Goal: Find specific page/section: Find specific page/section

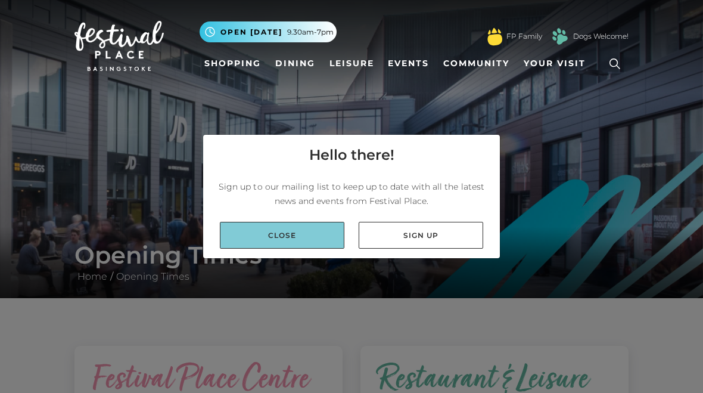
click at [330, 223] on link "Close" at bounding box center [282, 235] width 125 height 27
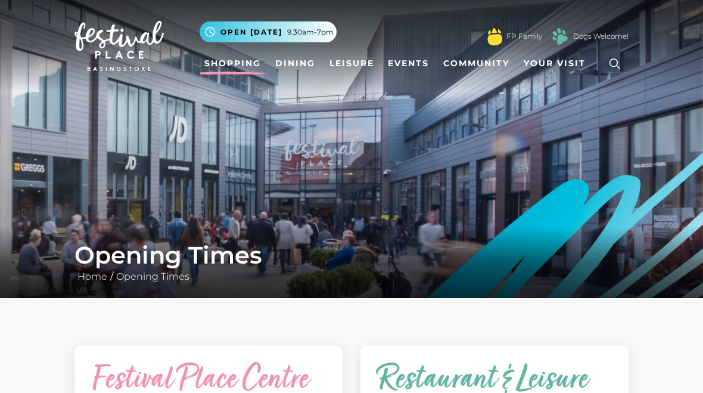
click at [224, 59] on link "Shopping" at bounding box center [233, 63] width 66 height 22
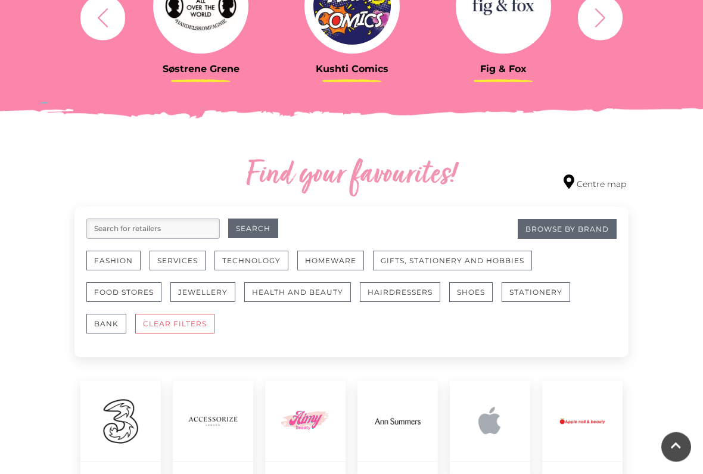
scroll to position [546, 0]
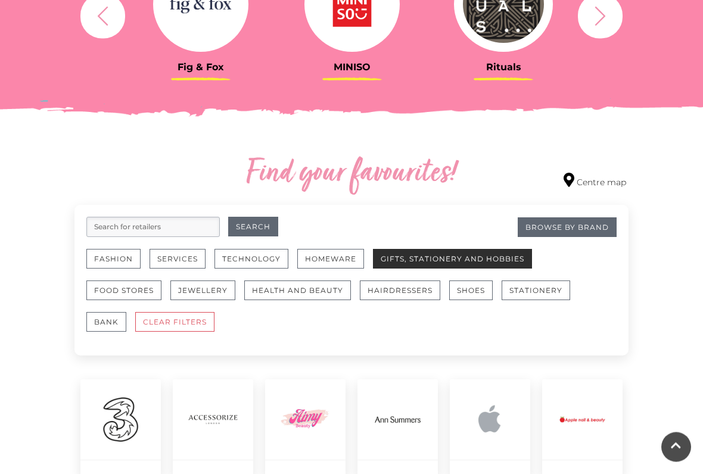
click at [504, 265] on button "Gifts, Stationery and Hobbies" at bounding box center [452, 260] width 159 height 20
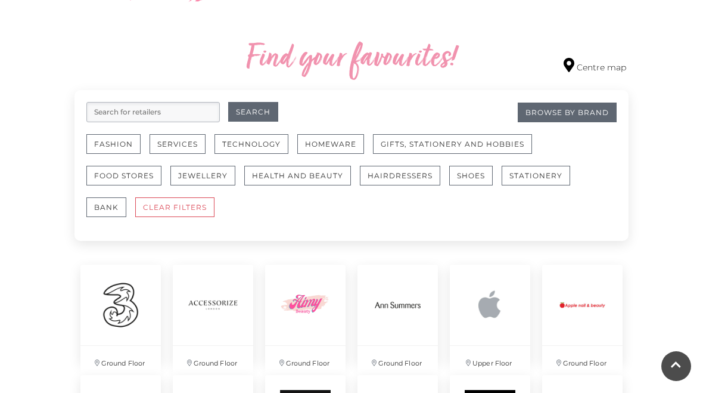
scroll to position [649, 0]
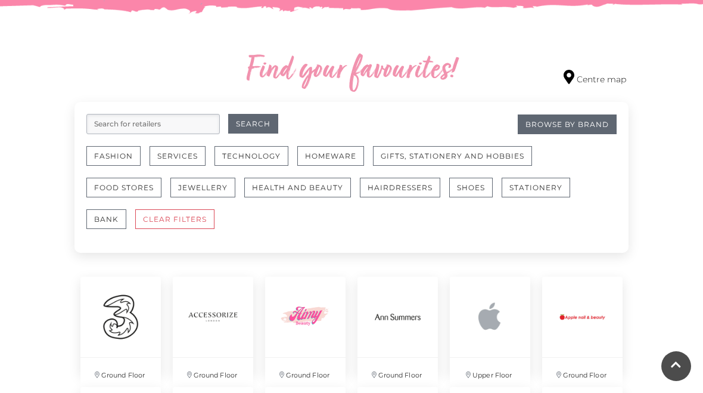
click at [95, 119] on input "search" at bounding box center [152, 124] width 133 height 20
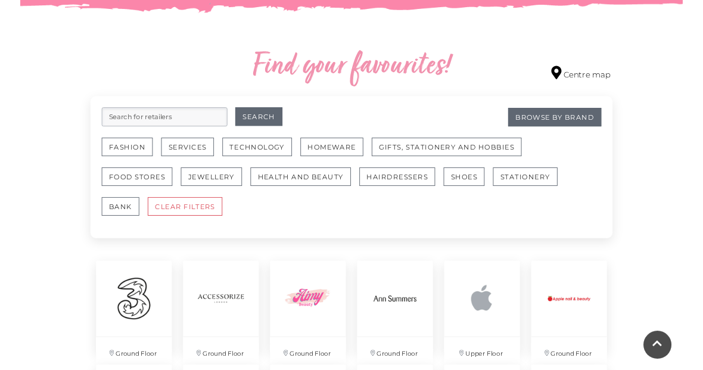
scroll to position [650, 0]
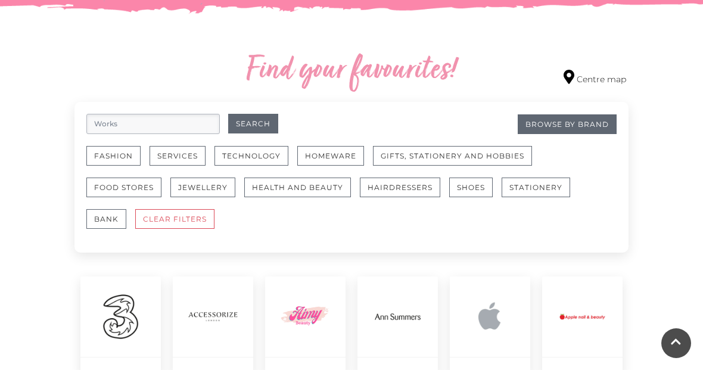
type input "Works"
click at [253, 124] on button "Search" at bounding box center [253, 124] width 50 height 20
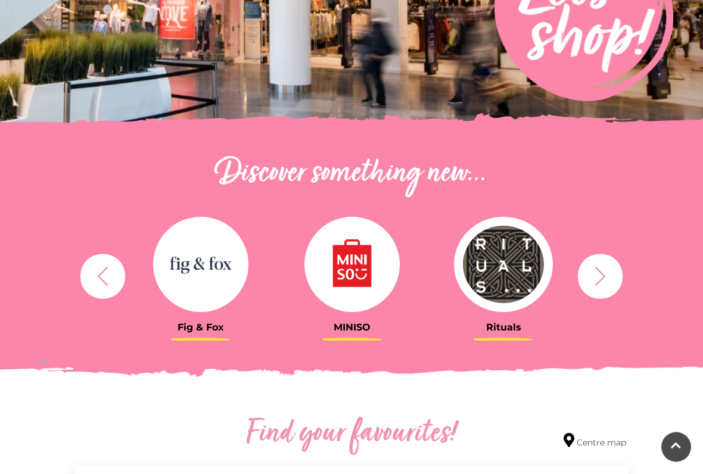
scroll to position [291, 0]
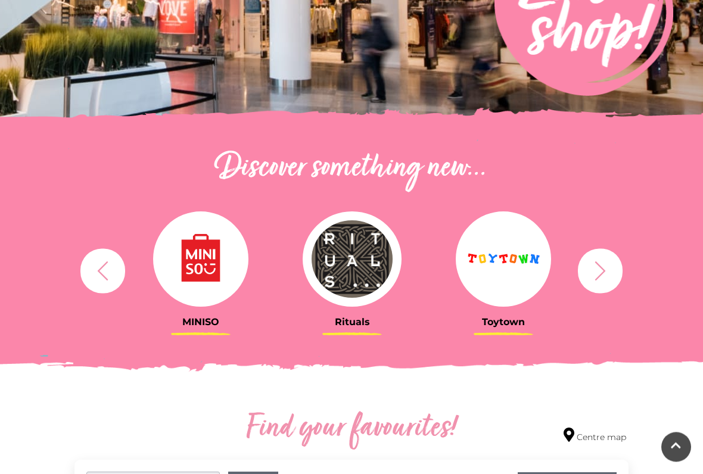
click at [602, 267] on icon "button" at bounding box center [600, 271] width 22 height 22
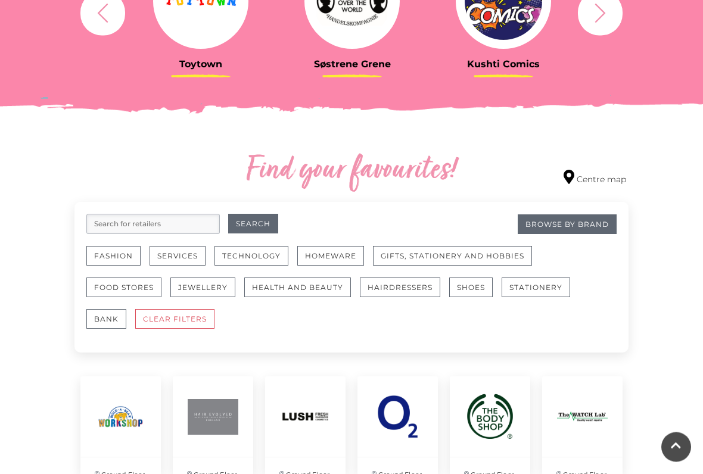
scroll to position [549, 0]
click at [157, 319] on button "CLEAR FILTERS" at bounding box center [174, 319] width 79 height 20
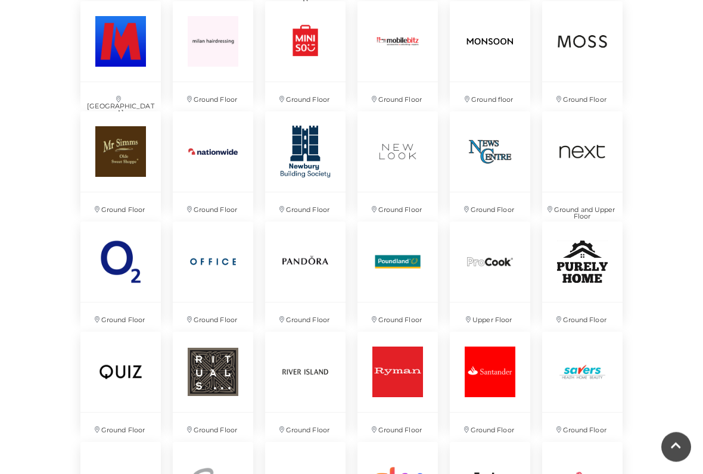
scroll to position [1917, 0]
click at [411, 258] on img at bounding box center [397, 261] width 85 height 85
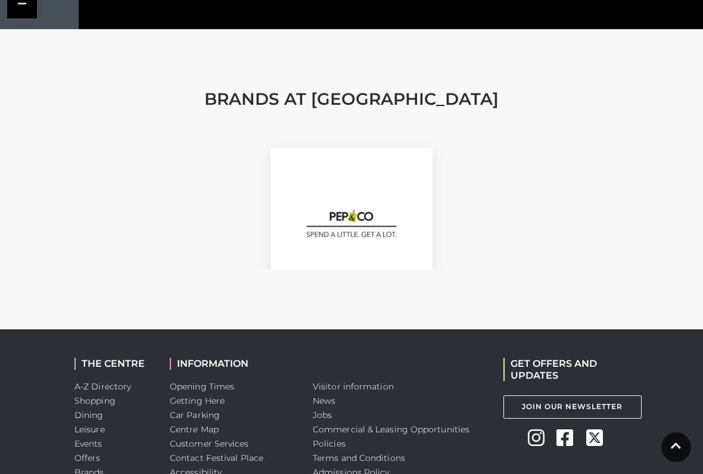
scroll to position [1237, 0]
